Goal: Task Accomplishment & Management: Manage account settings

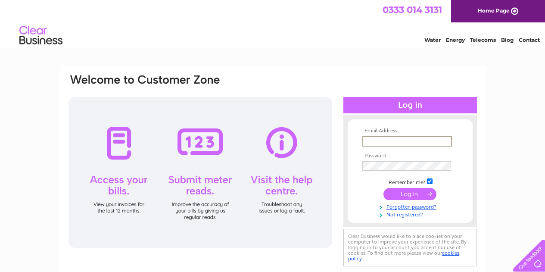
click at [424, 141] on input "text" at bounding box center [408, 141] width 90 height 10
type input "[EMAIL_ADDRESS][DOMAIN_NAME]"
click at [423, 191] on input "submit" at bounding box center [410, 193] width 53 height 12
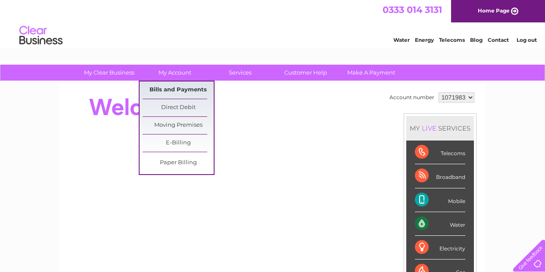
click at [192, 88] on link "Bills and Payments" at bounding box center [178, 89] width 71 height 17
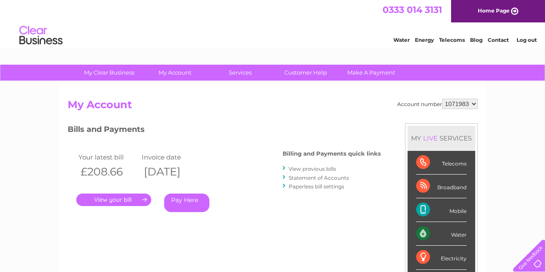
click at [132, 195] on link "." at bounding box center [113, 200] width 75 height 13
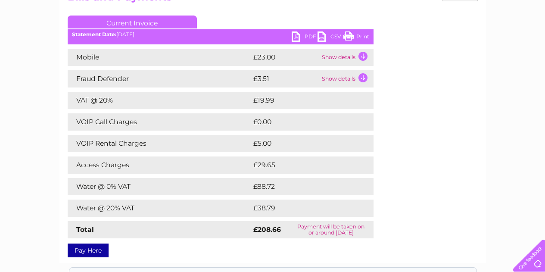
scroll to position [101, 0]
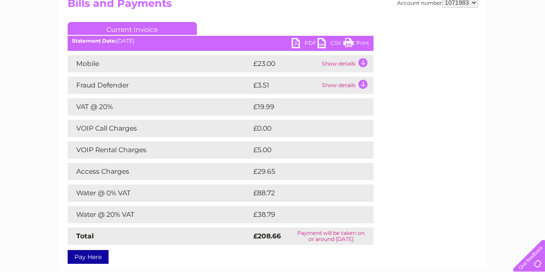
click at [302, 41] on link "PDF" at bounding box center [305, 44] width 26 height 13
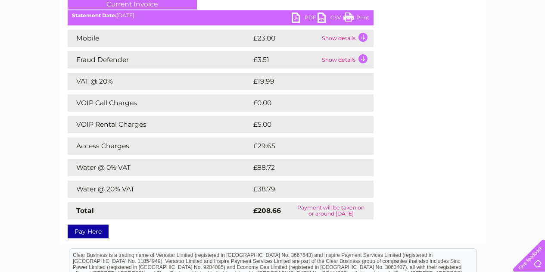
scroll to position [0, 0]
